Goal: Task Accomplishment & Management: Use online tool/utility

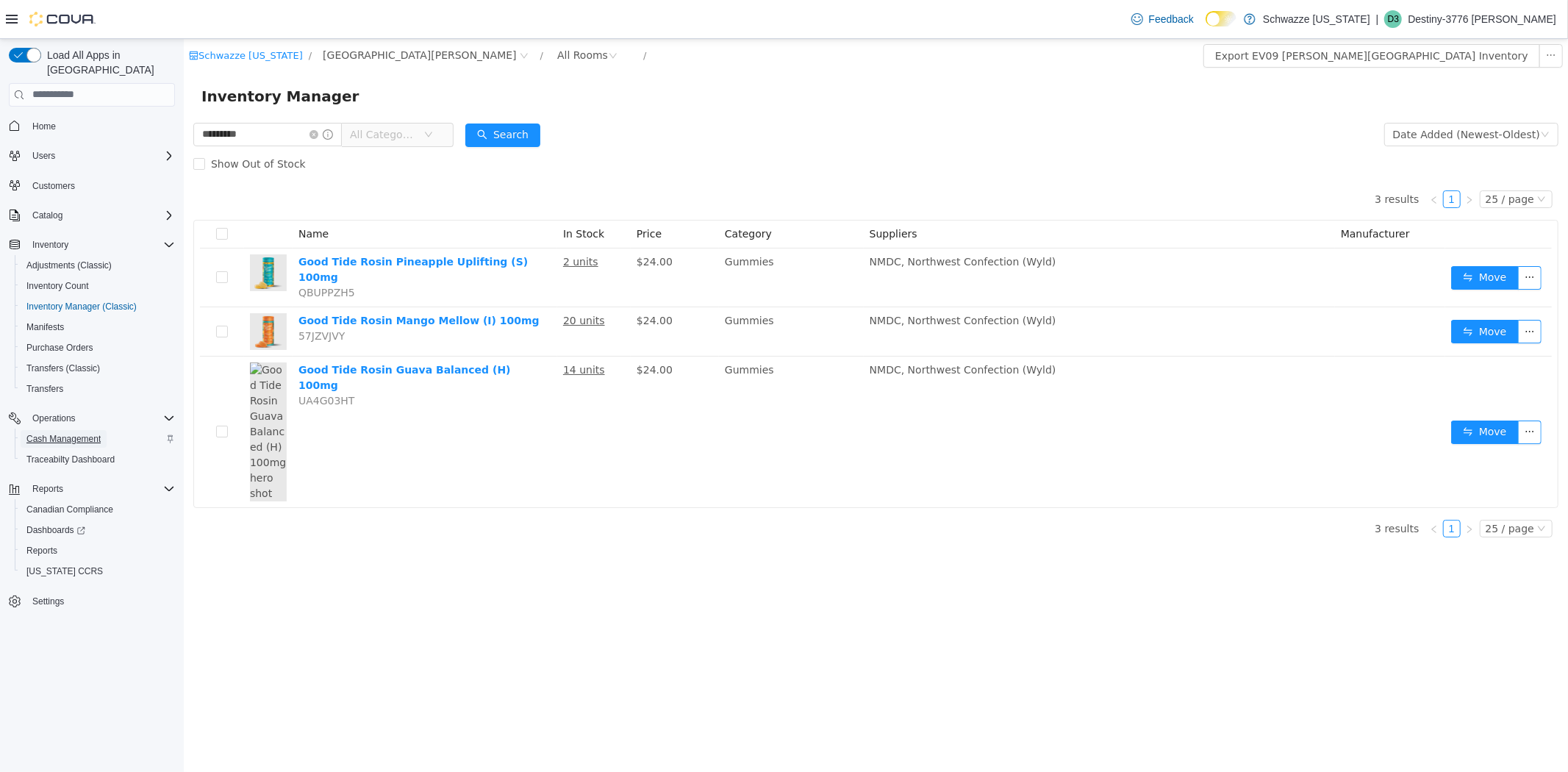
click at [74, 433] on span "Cash Management" at bounding box center [63, 438] width 74 height 12
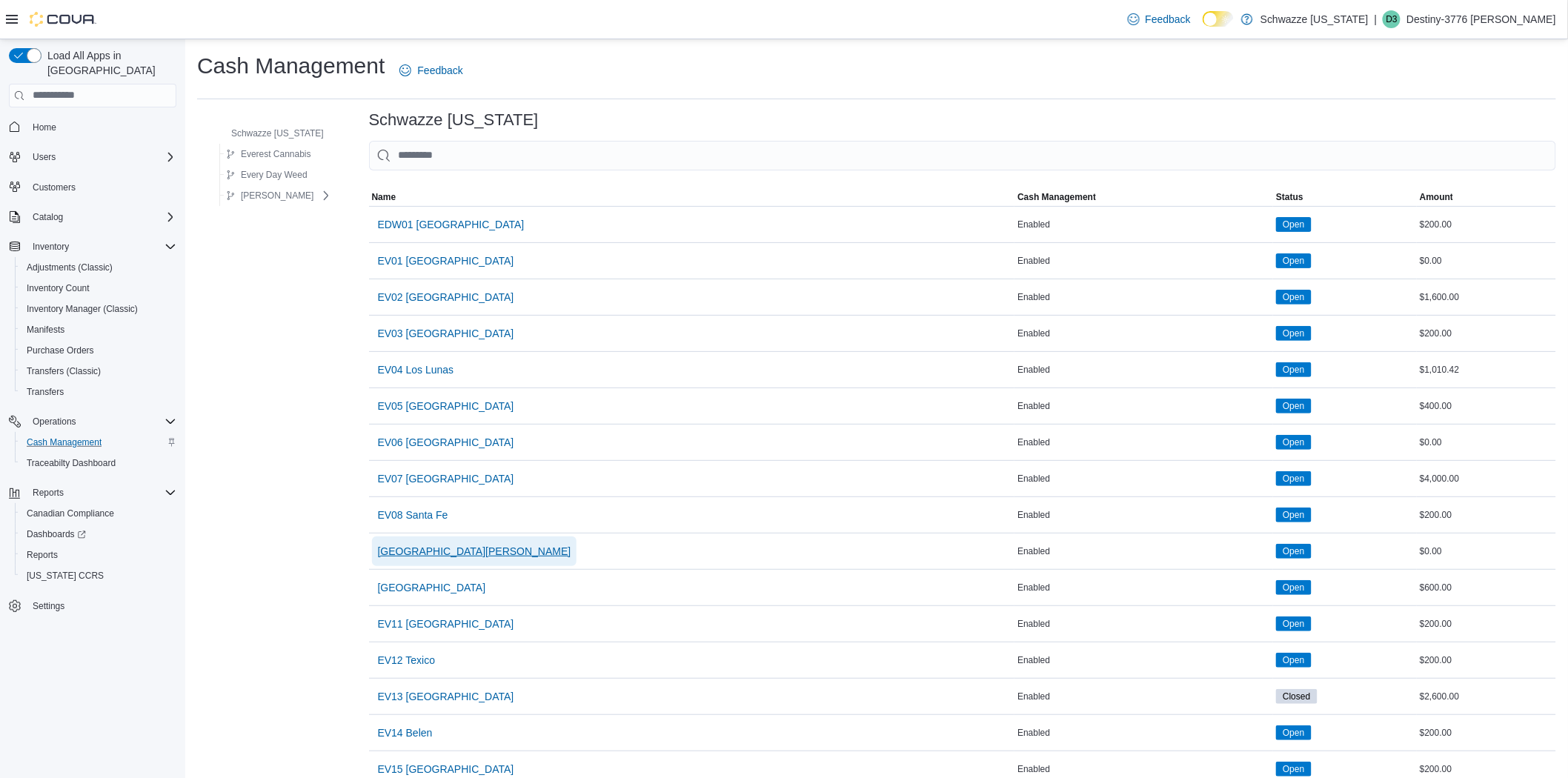
click at [435, 554] on span "[GEOGRAPHIC_DATA][PERSON_NAME]" at bounding box center [475, 550] width 194 height 15
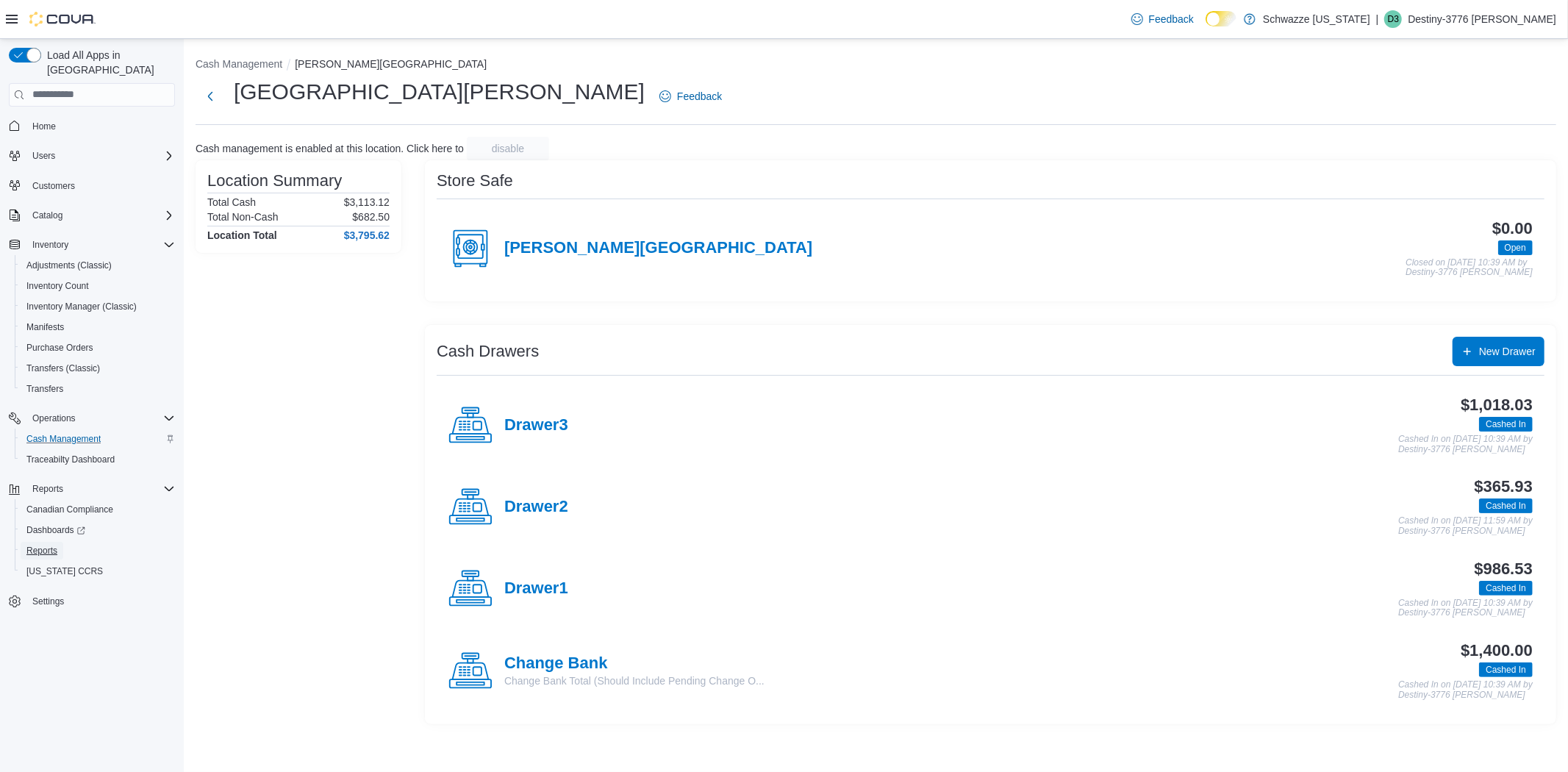
click at [45, 540] on button "Reports" at bounding box center [97, 550] width 166 height 20
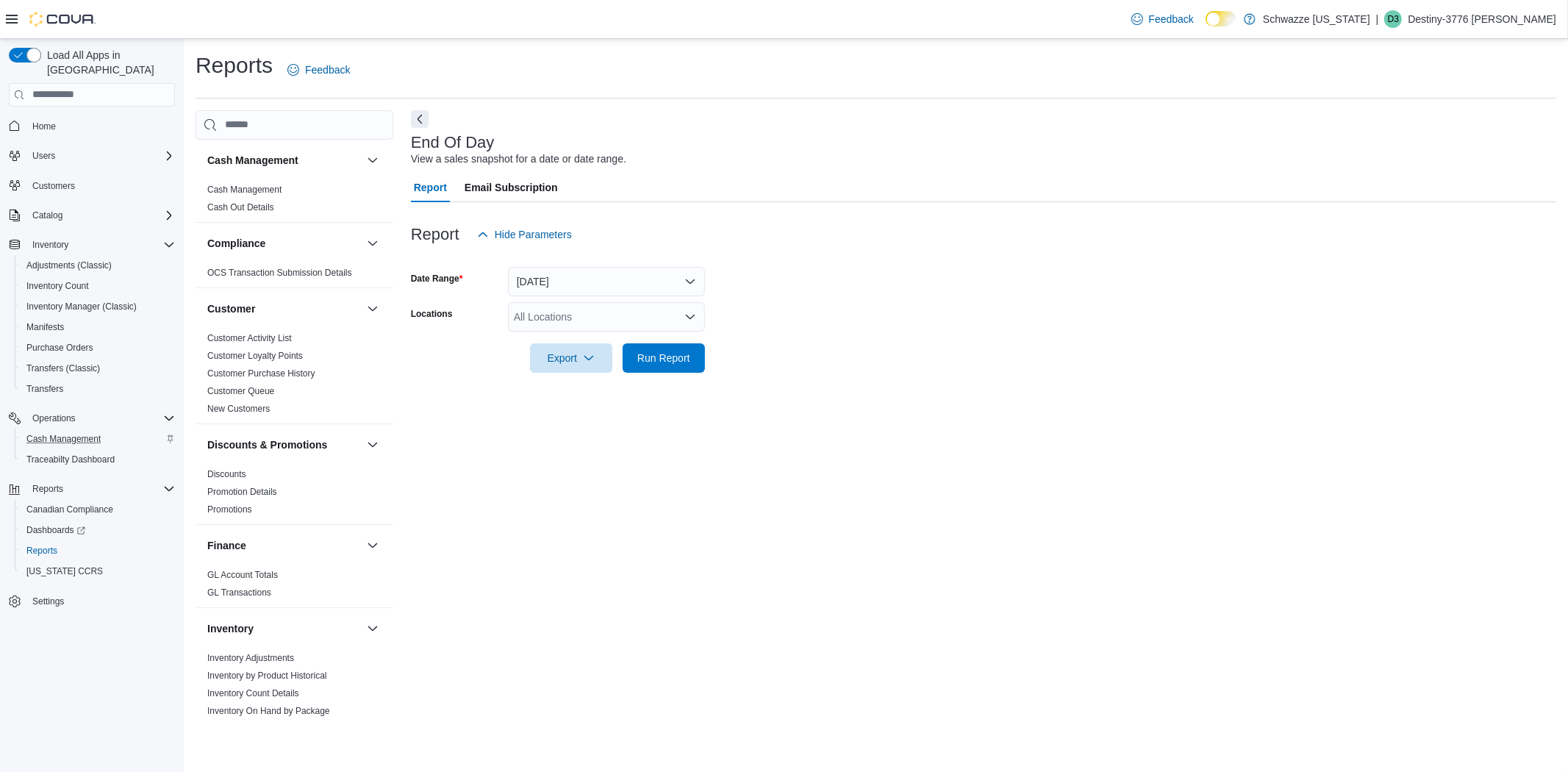
click at [589, 311] on div "All Locations" at bounding box center [606, 316] width 197 height 30
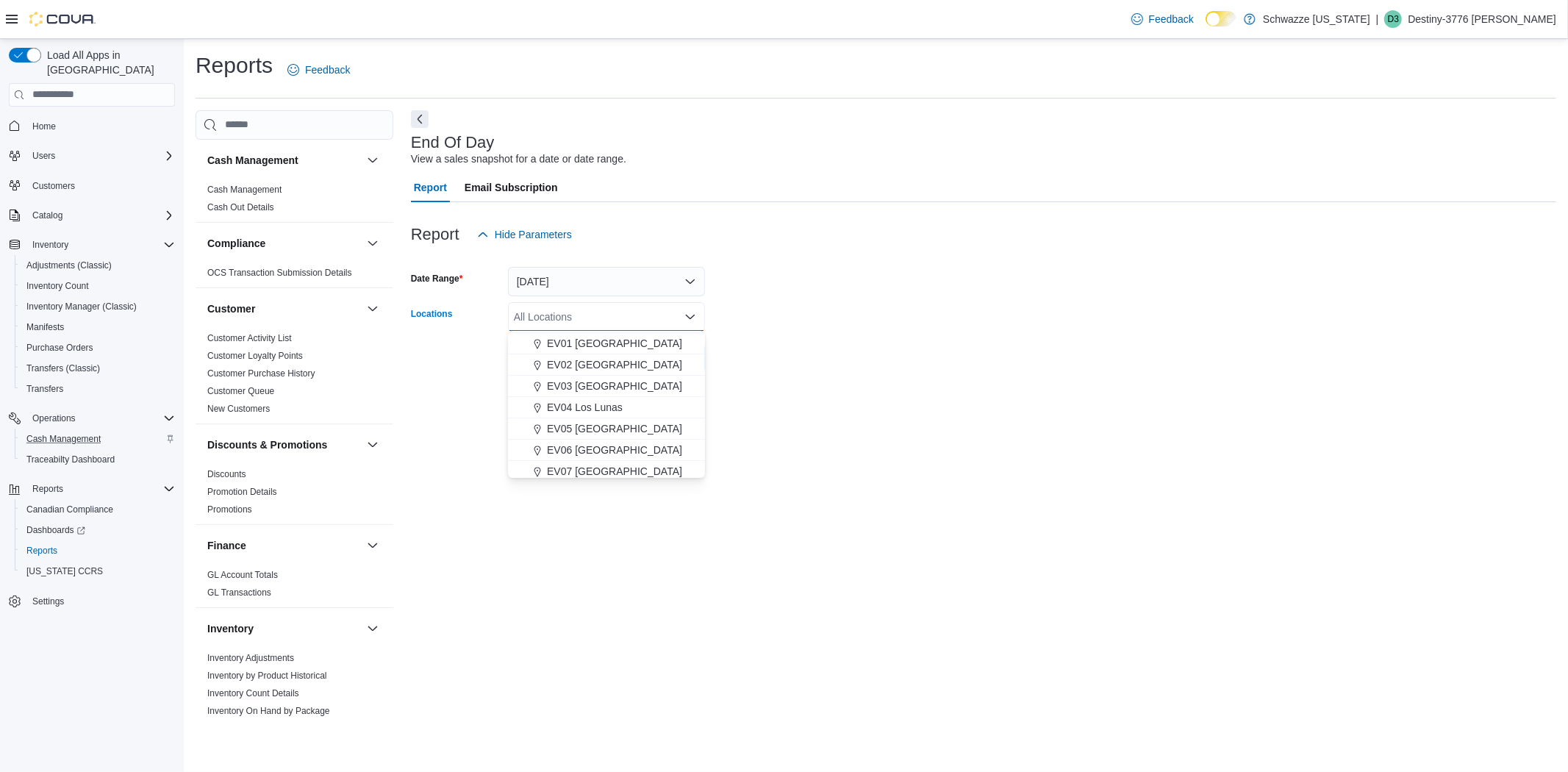
scroll to position [82, 0]
click at [619, 474] on span "[GEOGRAPHIC_DATA][PERSON_NAME]" at bounding box center [643, 472] width 192 height 14
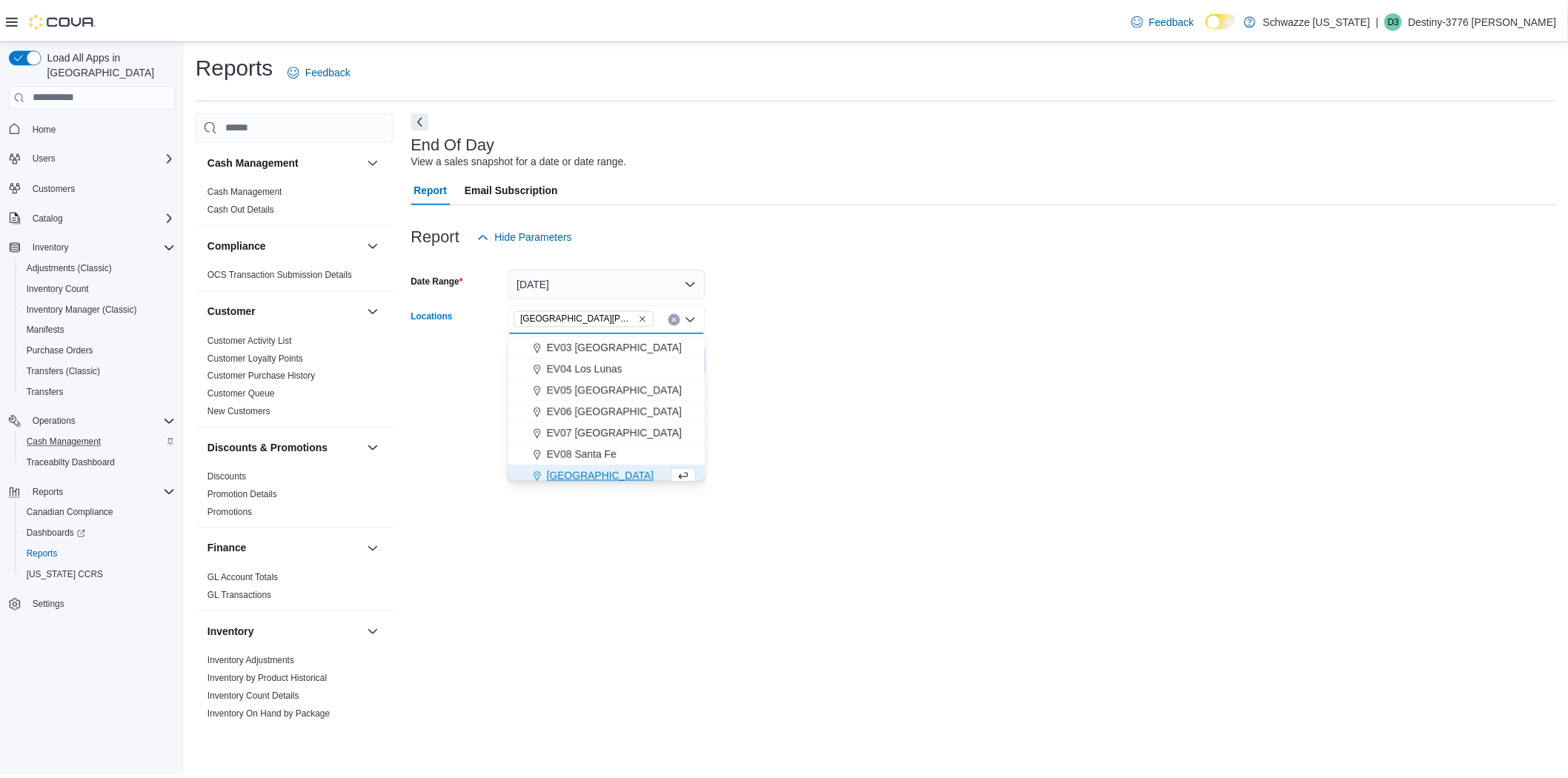
scroll to position [87, 0]
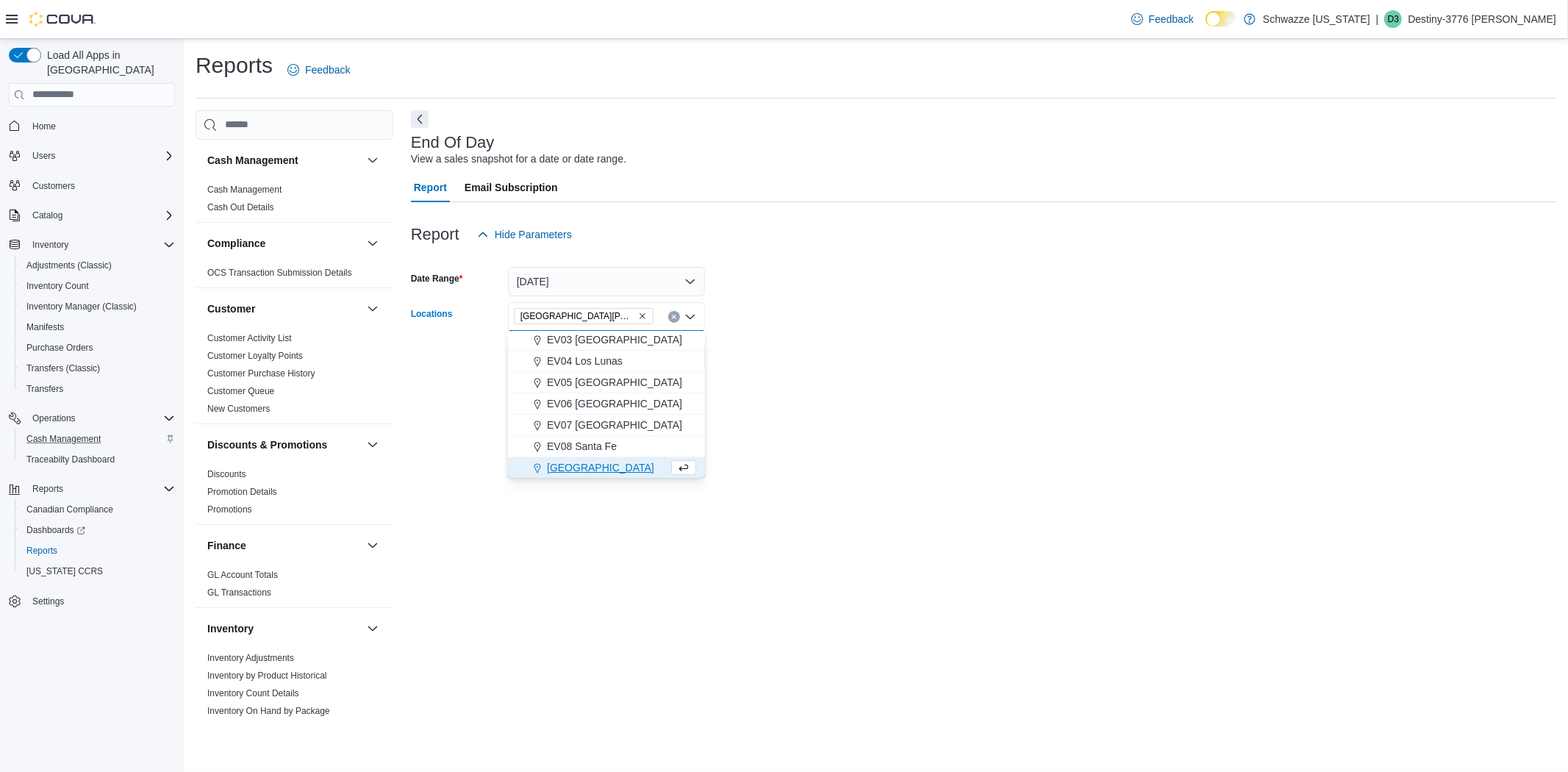
click at [998, 304] on form "Date Range [DATE] Locations [GEOGRAPHIC_DATA][PERSON_NAME] Combo box. Selected.…" at bounding box center [983, 311] width 1145 height 123
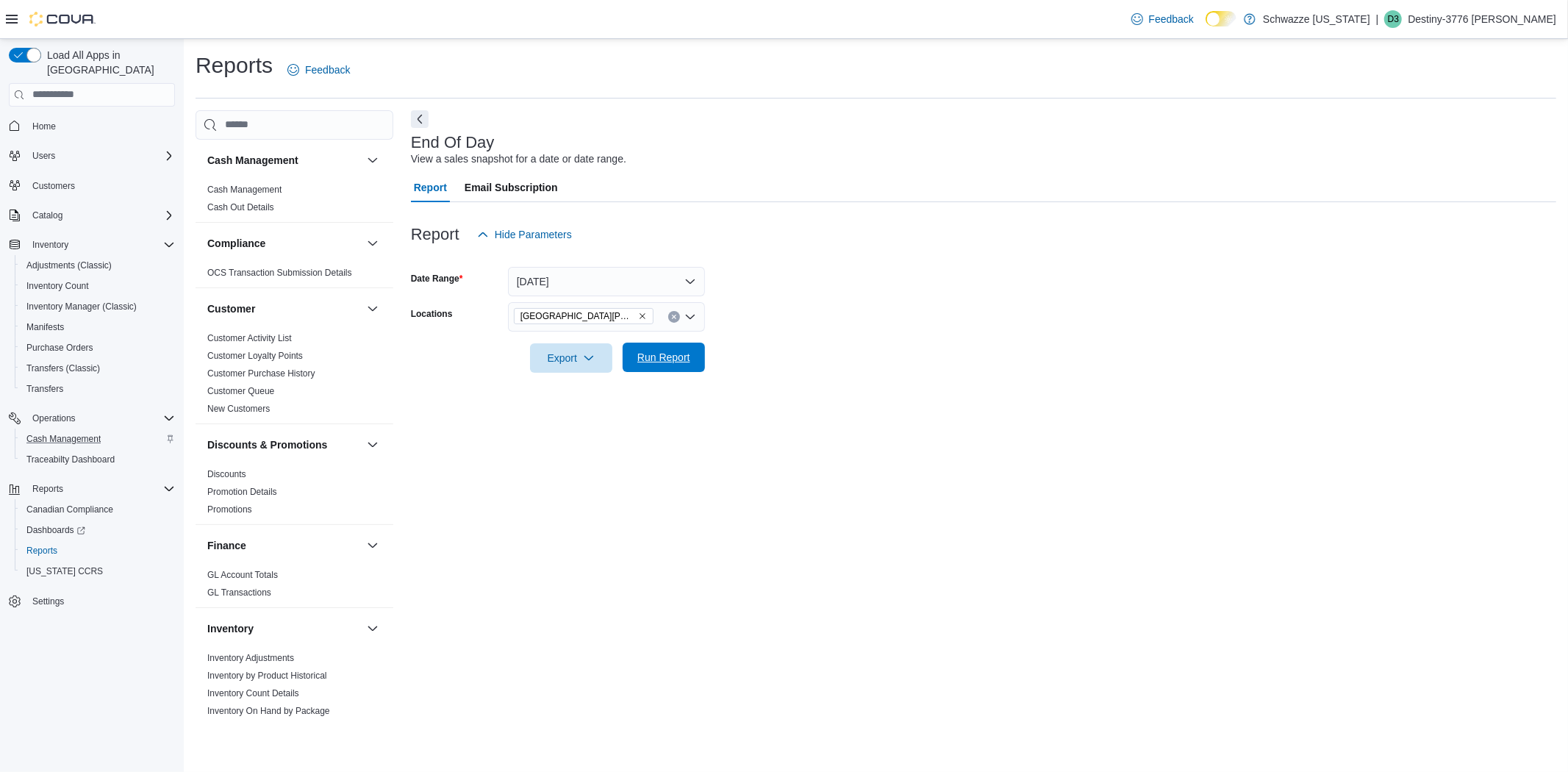
click at [702, 362] on button "Run Report" at bounding box center [663, 357] width 83 height 30
